Goal: Transaction & Acquisition: Book appointment/travel/reservation

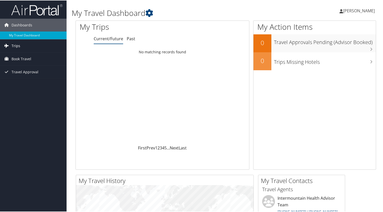
click at [28, 49] on link "Trips" at bounding box center [33, 45] width 67 height 13
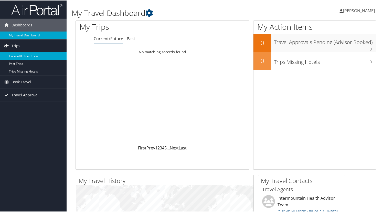
click at [24, 57] on link "Current/Future Trips" at bounding box center [33, 56] width 67 height 8
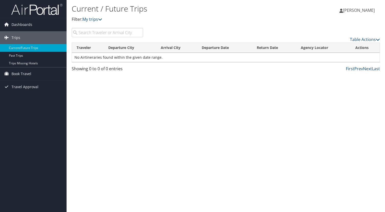
click at [86, 58] on td "No Airtineraries found within the given date range." at bounding box center [226, 57] width 308 height 9
click at [20, 73] on span "Book Travel" at bounding box center [22, 73] width 20 height 13
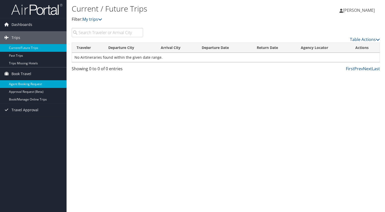
click at [23, 83] on link "Agent Booking Request" at bounding box center [33, 84] width 67 height 8
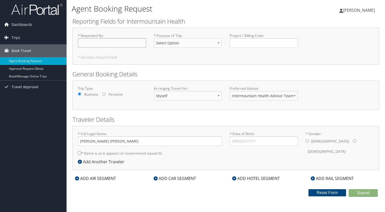
click at [89, 43] on input "* Requested By : Required" at bounding box center [112, 42] width 68 height 9
type input "[PERSON_NAME]"
click at [182, 44] on select "Select Option 3rd Party Reimbursable Business CME Conf or Education Groups Pers…" at bounding box center [188, 42] width 68 height 9
select select "CME"
click at [154, 38] on select "Select Option 3rd Party Reimbursable Business CME Conf or Education Groups Pers…" at bounding box center [188, 42] width 68 height 9
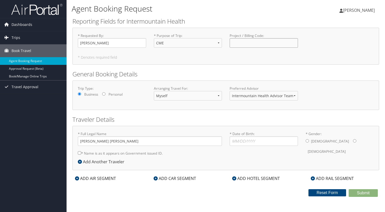
click at [242, 44] on input "Project / Billing Code : Required" at bounding box center [264, 42] width 68 height 9
click at [126, 141] on input "[PERSON_NAME] [PERSON_NAME]" at bounding box center [150, 140] width 144 height 9
click at [237, 143] on input "* Date of Birth: Invalid Date" at bounding box center [264, 140] width 68 height 9
type input "[DATE]"
click at [353, 142] on input "* Gender: [DEMOGRAPHIC_DATA] [DEMOGRAPHIC_DATA]" at bounding box center [354, 140] width 3 height 3
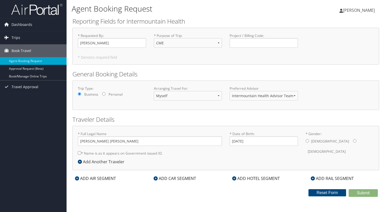
radio input "true"
click at [92, 179] on div "ADD AIR SEGMENT" at bounding box center [95, 178] width 46 height 6
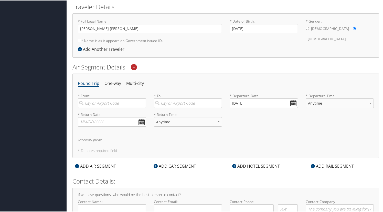
scroll to position [119, 0]
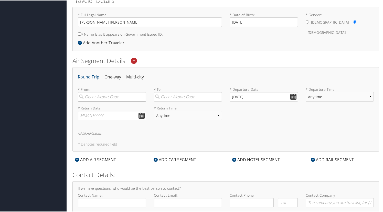
click at [96, 97] on input "search" at bounding box center [112, 95] width 68 height 9
click at [97, 109] on div "[GEOGRAPHIC_DATA] (SLC [US_STATE])" at bounding box center [112, 109] width 61 height 13
click at [97, 101] on input "[GEOGRAPHIC_DATA]" at bounding box center [112, 95] width 68 height 9
type input "[GEOGRAPHIC_DATA] (SLC [US_STATE])"
click at [163, 97] on input "search" at bounding box center [188, 95] width 68 height 9
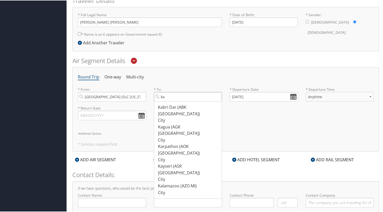
type input "k"
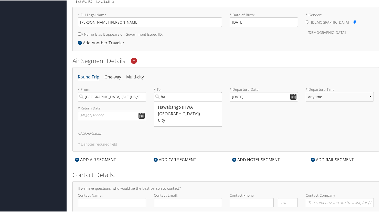
type input "h"
click at [177, 110] on div "City" at bounding box center [188, 113] width 61 height 7
click at [177, 101] on input "lihu" at bounding box center [188, 95] width 68 height 9
type input "Lihue (LIH HI)"
click at [116, 113] on input "text" at bounding box center [112, 114] width 68 height 9
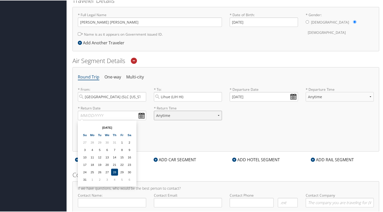
click at [163, 116] on select "Anytime Early Morning (5AM-7AM) Morning (7AM-12PM) Afternoon (12PM-5PM) Evening…" at bounding box center [188, 114] width 68 height 9
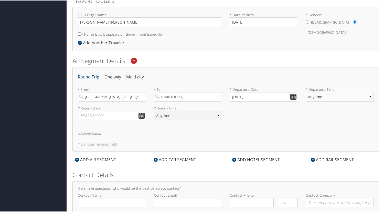
click at [163, 116] on select "Anytime Early Morning (5AM-7AM) Morning (7AM-12PM) Afternoon (12PM-5PM) Evening…" at bounding box center [188, 114] width 68 height 9
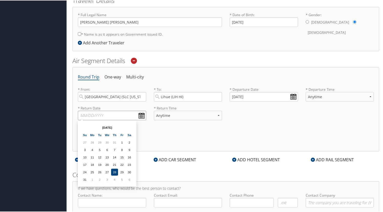
click at [111, 111] on input "text" at bounding box center [112, 114] width 68 height 9
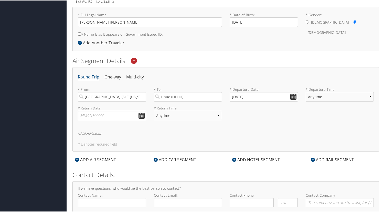
click at [111, 111] on input "text" at bounding box center [112, 114] width 68 height 9
